Goal: Task Accomplishment & Management: Use online tool/utility

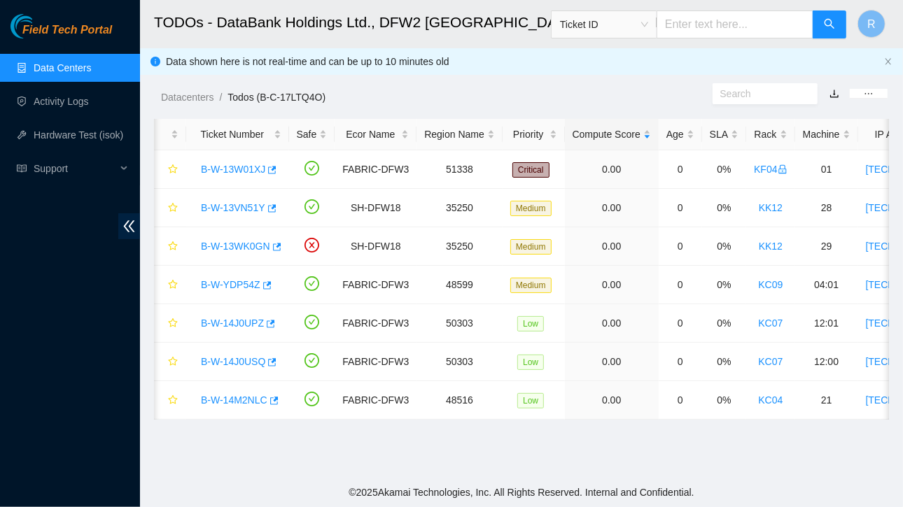
scroll to position [0, 310]
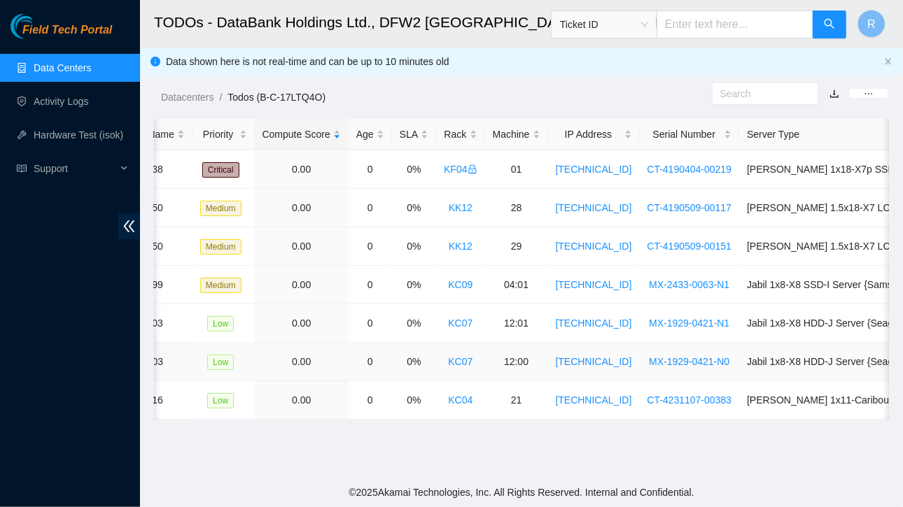
click at [449, 362] on link "KC07" at bounding box center [460, 361] width 24 height 11
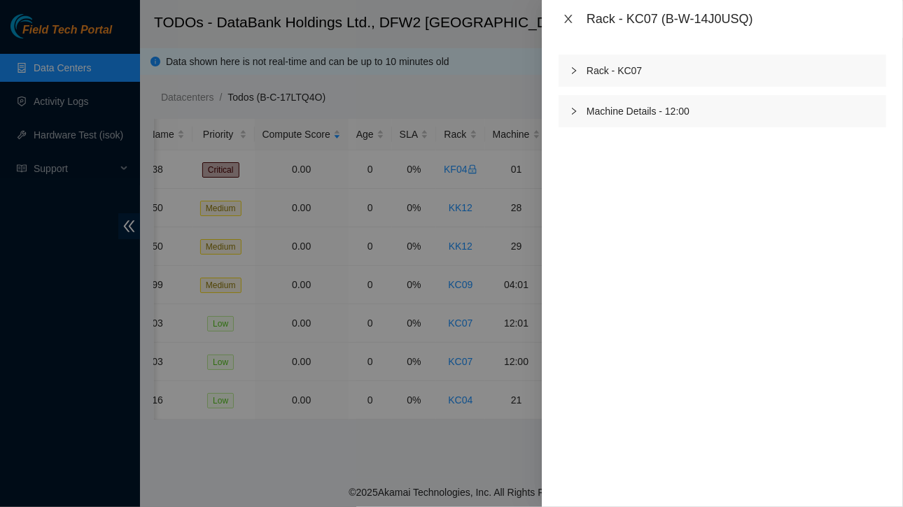
click at [566, 17] on icon "close" at bounding box center [568, 18] width 11 height 11
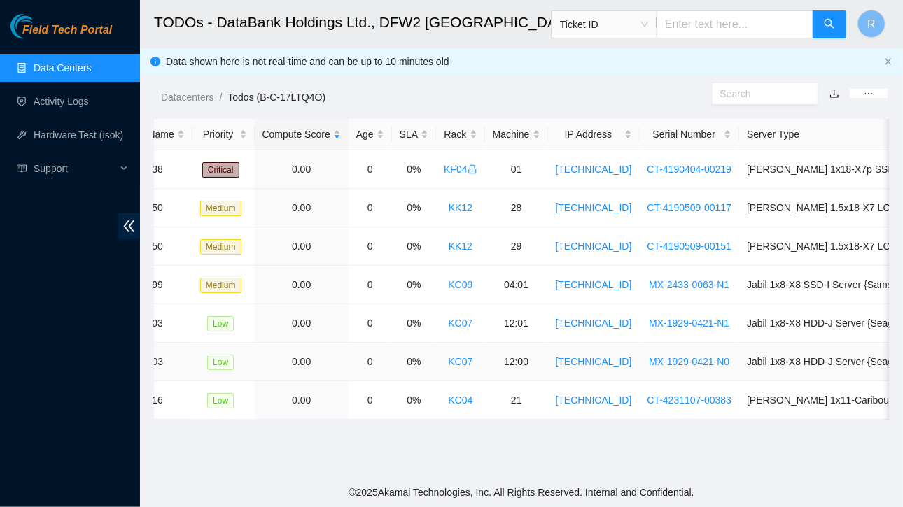
scroll to position [0, 0]
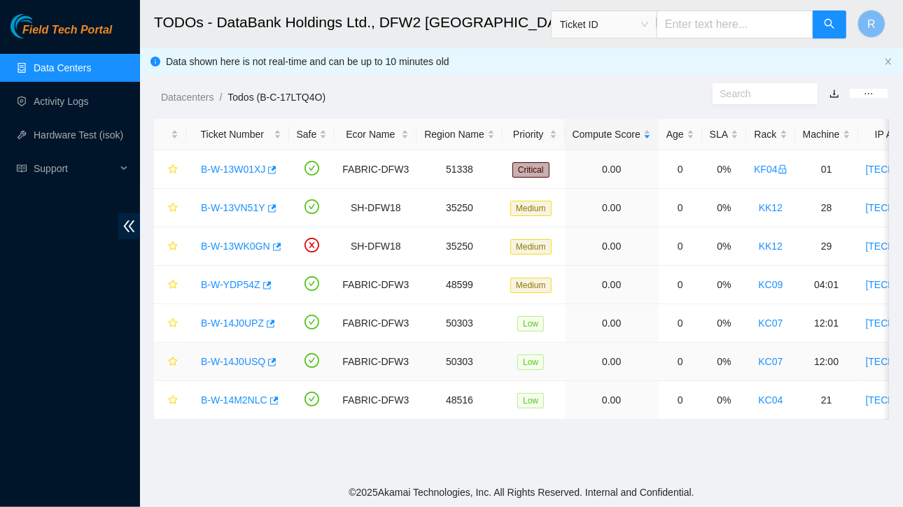
click at [240, 360] on link "B-W-14J0USQ" at bounding box center [233, 361] width 64 height 11
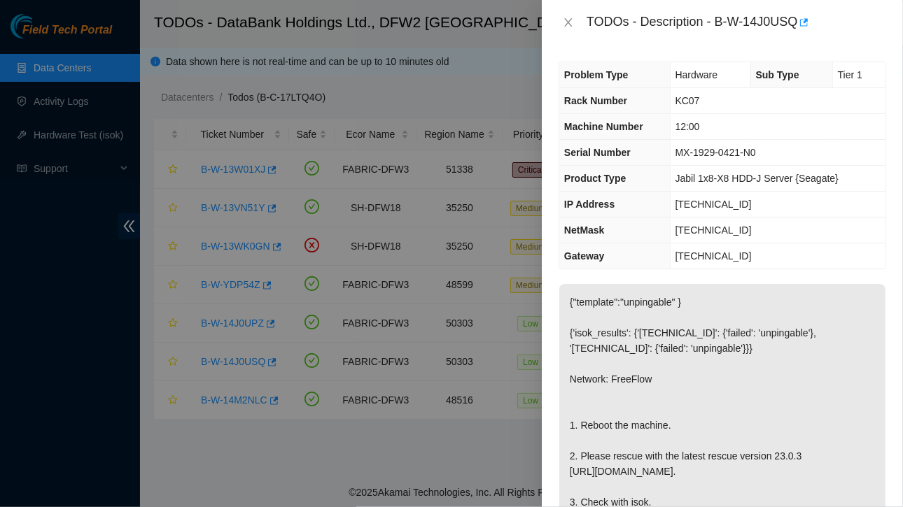
drag, startPoint x: 676, startPoint y: 200, endPoint x: 754, endPoint y: 199, distance: 77.7
drag, startPoint x: 754, startPoint y: 199, endPoint x: 787, endPoint y: 204, distance: 34.0
click at [787, 204] on td "[TECHNICAL_ID]" at bounding box center [778, 205] width 216 height 26
drag, startPoint x: 675, startPoint y: 202, endPoint x: 762, endPoint y: 198, distance: 86.8
click at [762, 198] on td "[TECHNICAL_ID]" at bounding box center [778, 205] width 216 height 26
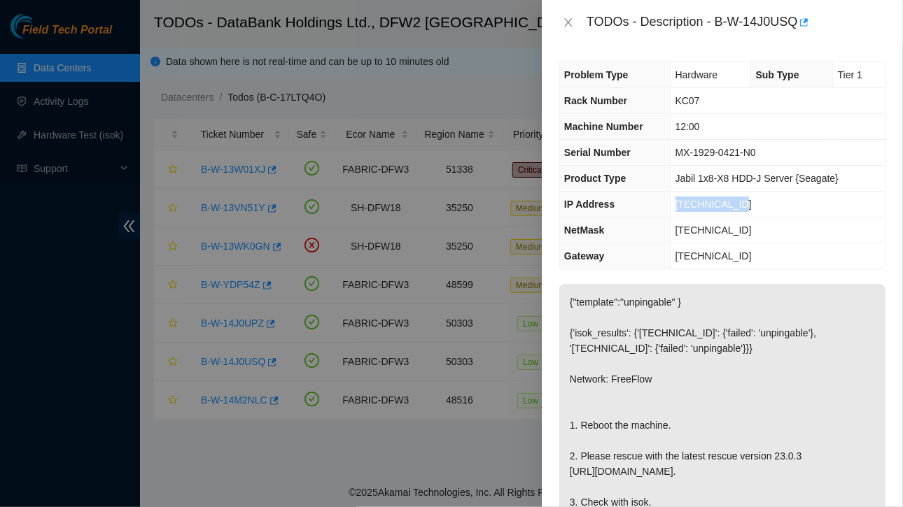
copy span "[TECHNICAL_ID]"
click at [671, 205] on td "[TECHNICAL_ID]" at bounding box center [778, 205] width 216 height 26
drag, startPoint x: 676, startPoint y: 199, endPoint x: 745, endPoint y: 205, distance: 69.5
click at [745, 205] on td "[TECHNICAL_ID]" at bounding box center [778, 205] width 216 height 26
copy span "[TECHNICAL_ID]"
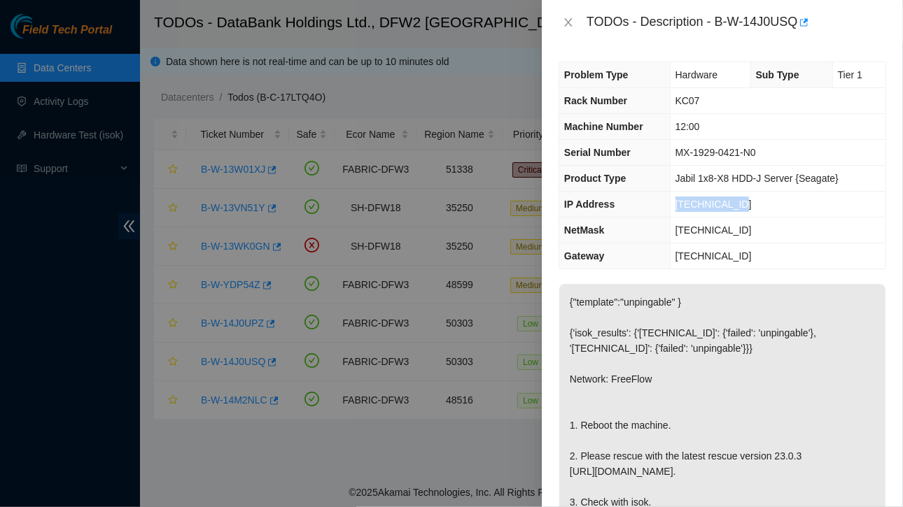
drag, startPoint x: 675, startPoint y: 227, endPoint x: 753, endPoint y: 230, distance: 78.4
click at [753, 230] on td "[TECHNICAL_ID]" at bounding box center [778, 231] width 216 height 26
copy span "[TECHNICAL_ID]"
click at [569, 21] on icon "close" at bounding box center [568, 22] width 8 height 8
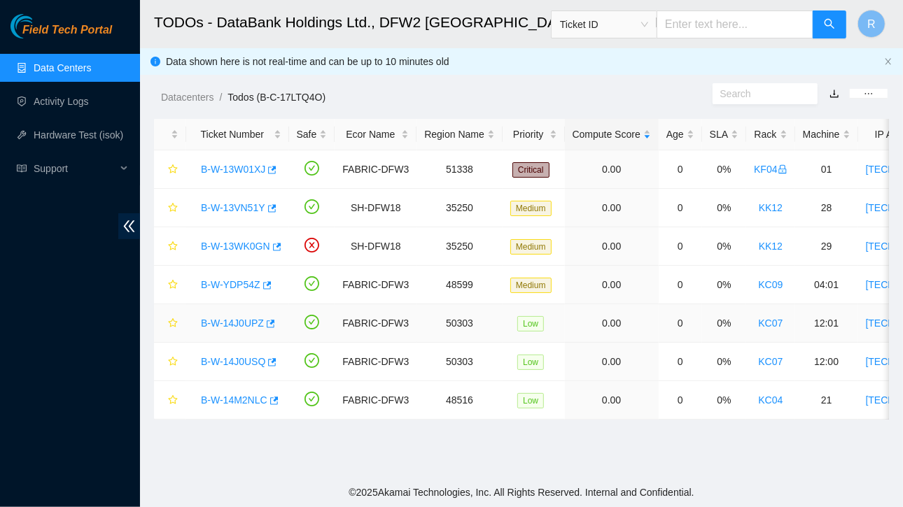
click at [246, 320] on link "B-W-14J0UPZ" at bounding box center [232, 323] width 63 height 11
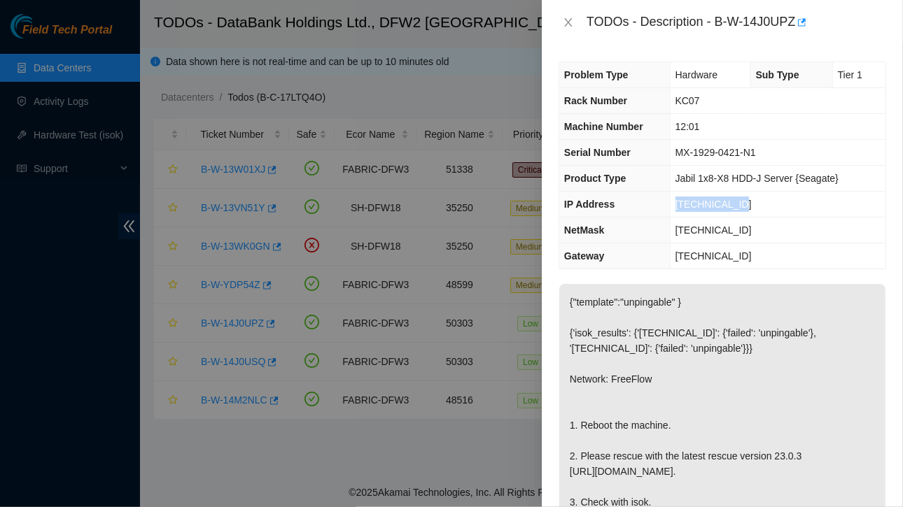
drag, startPoint x: 675, startPoint y: 203, endPoint x: 740, endPoint y: 200, distance: 65.1
click at [740, 200] on td "[TECHNICAL_ID]" at bounding box center [778, 205] width 216 height 26
copy span "[TECHNICAL_ID]"
drag, startPoint x: 678, startPoint y: 227, endPoint x: 766, endPoint y: 232, distance: 88.3
drag, startPoint x: 766, startPoint y: 232, endPoint x: 803, endPoint y: 230, distance: 37.1
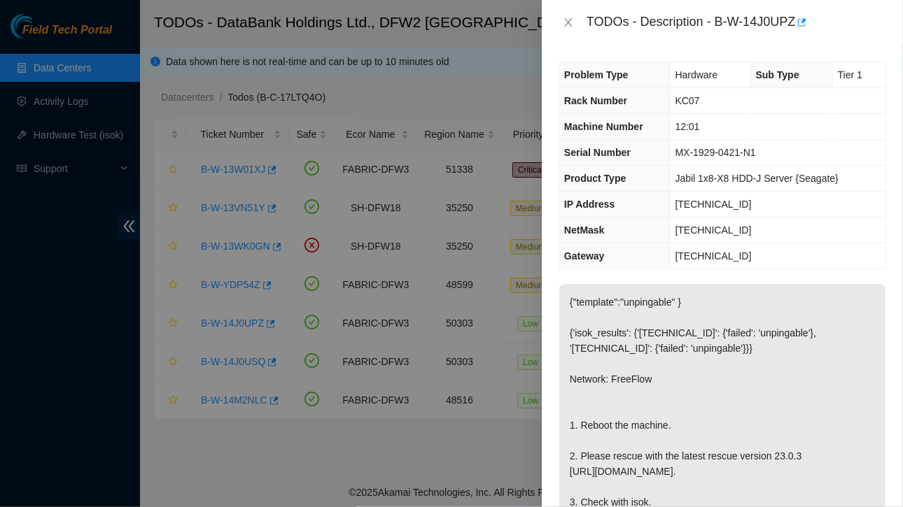
click at [803, 230] on td "[TECHNICAL_ID]" at bounding box center [778, 231] width 216 height 26
drag, startPoint x: 677, startPoint y: 229, endPoint x: 759, endPoint y: 227, distance: 81.9
click at [759, 227] on td "[TECHNICAL_ID]" at bounding box center [778, 231] width 216 height 26
copy span "[TECHNICAL_ID]"
click at [499, 92] on div at bounding box center [451, 253] width 903 height 507
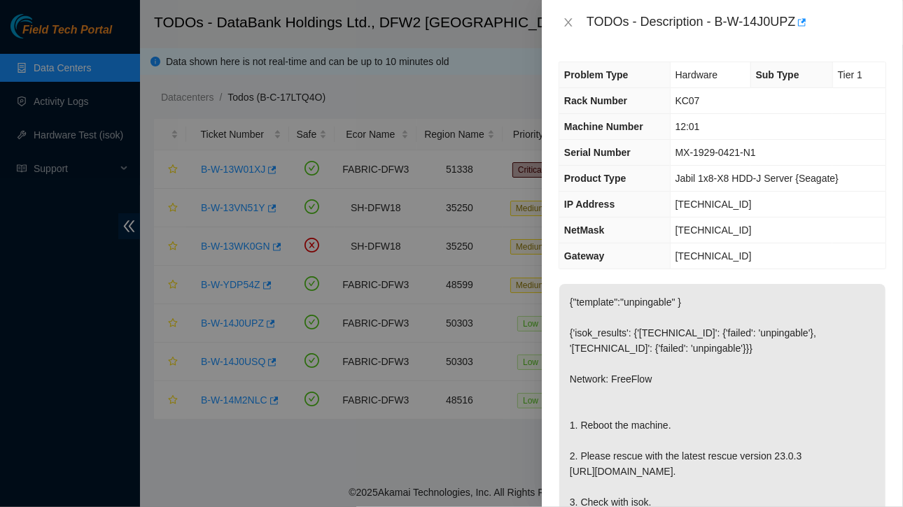
click at [497, 90] on div at bounding box center [451, 253] width 903 height 507
click at [566, 20] on icon "close" at bounding box center [568, 22] width 8 height 8
